Goal: Transaction & Acquisition: Book appointment/travel/reservation

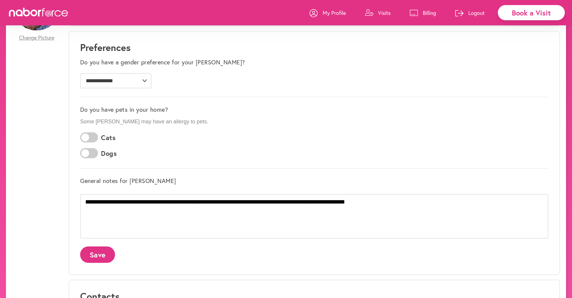
scroll to position [86, 0]
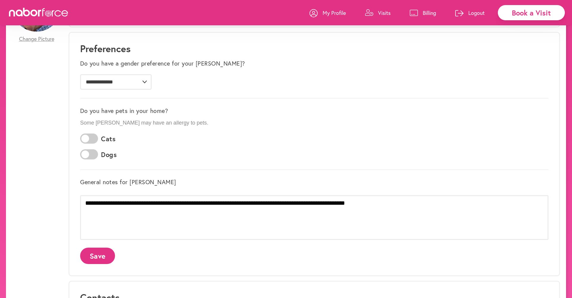
click at [376, 14] on link "Visits" at bounding box center [378, 13] width 26 height 18
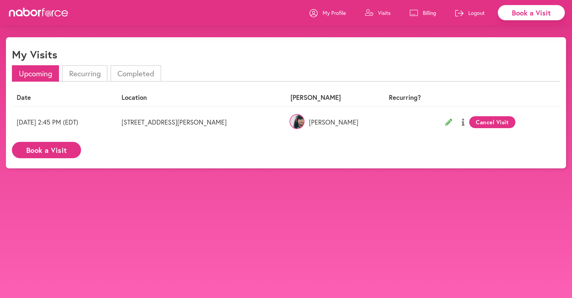
click at [94, 71] on li "Recurring" at bounding box center [84, 73] width 45 height 16
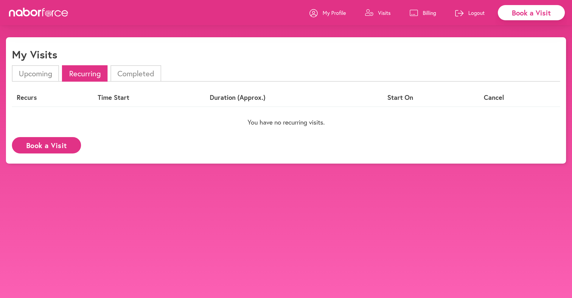
click at [526, 16] on div "Book a Visit" at bounding box center [530, 12] width 67 height 15
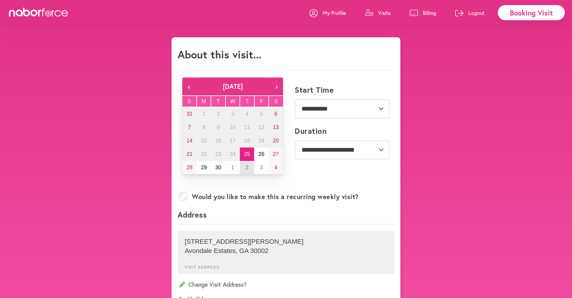
click at [248, 168] on abbr "2" at bounding box center [246, 167] width 3 height 6
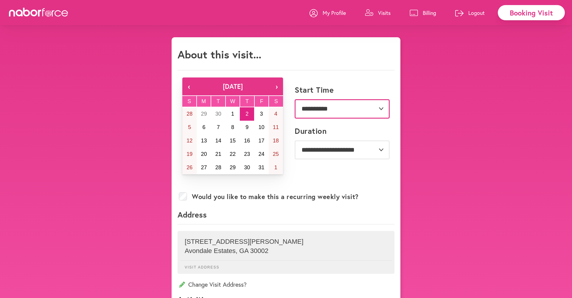
select select "********"
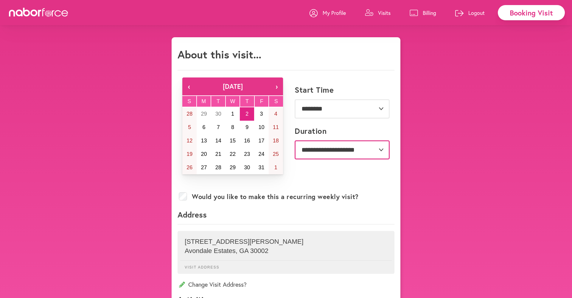
select select "**"
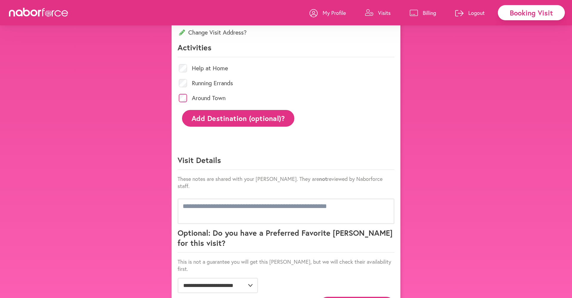
scroll to position [256, 0]
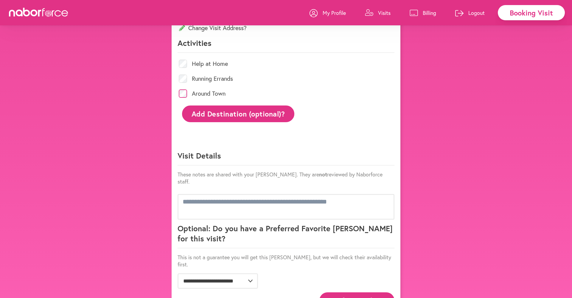
click at [234, 114] on button "Add Destination (optional)?" at bounding box center [238, 113] width 112 height 16
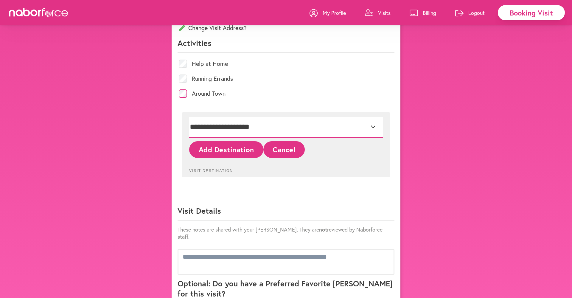
select select "*"
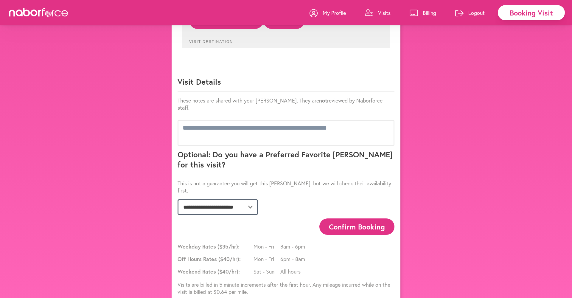
scroll to position [385, 0]
click at [351, 219] on button "Confirm Booking" at bounding box center [356, 227] width 75 height 16
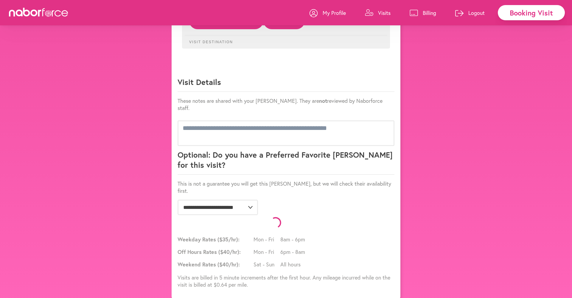
scroll to position [377, 0]
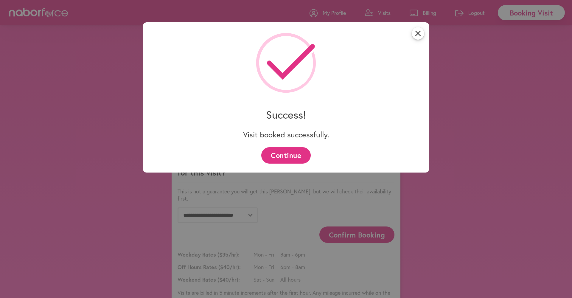
click at [291, 159] on button "Continue" at bounding box center [285, 155] width 49 height 16
